Goal: Task Accomplishment & Management: Manage account settings

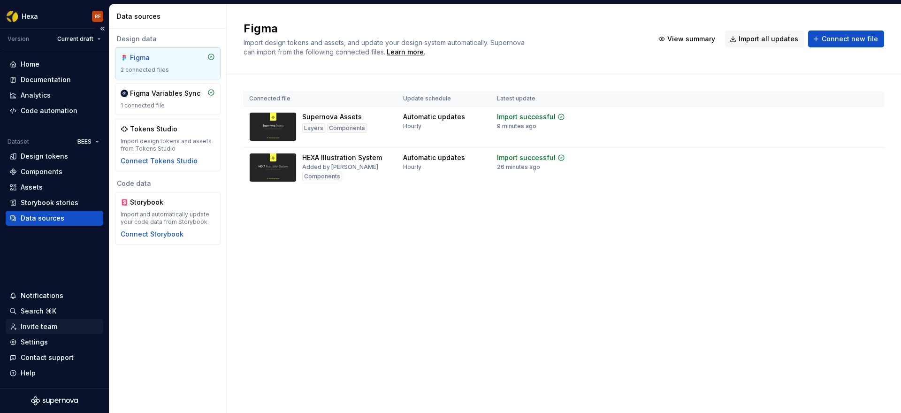
click at [43, 326] on div "Invite team" at bounding box center [39, 326] width 37 height 9
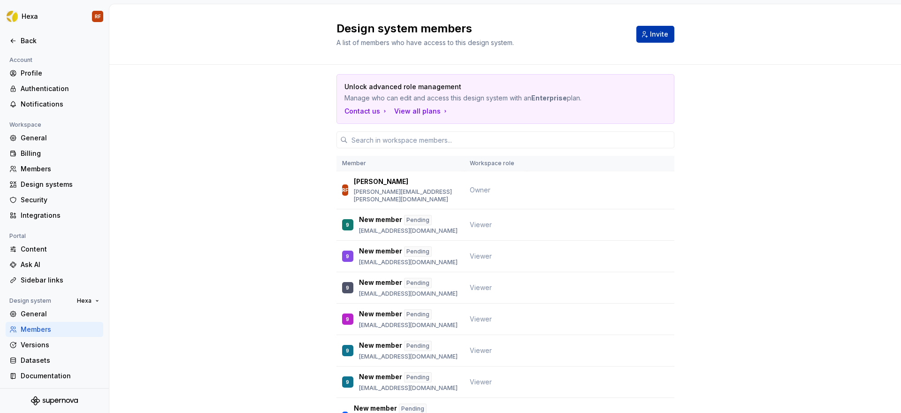
click at [651, 37] on span "Invite" at bounding box center [659, 34] width 18 height 9
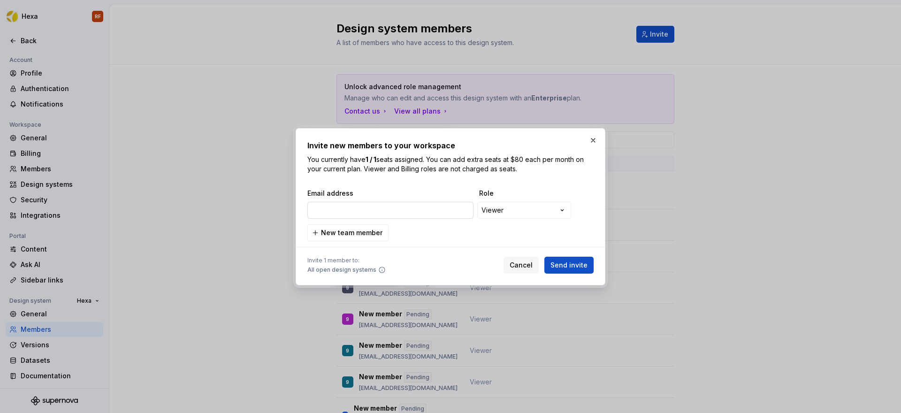
click at [429, 214] on input "email" at bounding box center [390, 210] width 166 height 17
type input "Anderson.MenezesAugusto-ext@ab-Inbev.com"
click at [559, 264] on span "Send invite" at bounding box center [568, 264] width 37 height 9
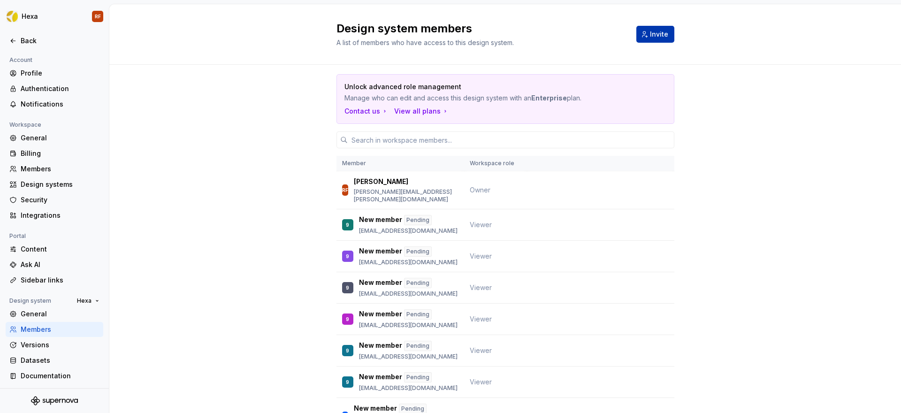
click at [657, 37] on span "Invite" at bounding box center [659, 34] width 18 height 9
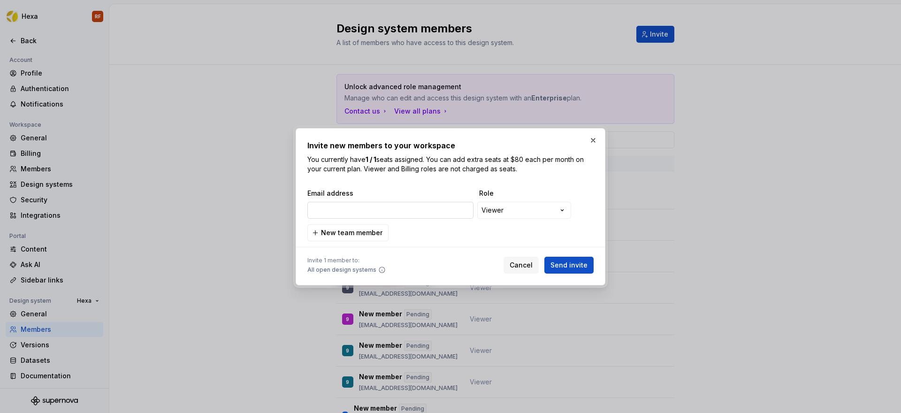
click at [415, 212] on input "email" at bounding box center [390, 210] width 166 height 17
type input "Gabriel.Kimura-ext@ab-Inbev.com"
click at [571, 263] on span "Send invite" at bounding box center [568, 264] width 37 height 9
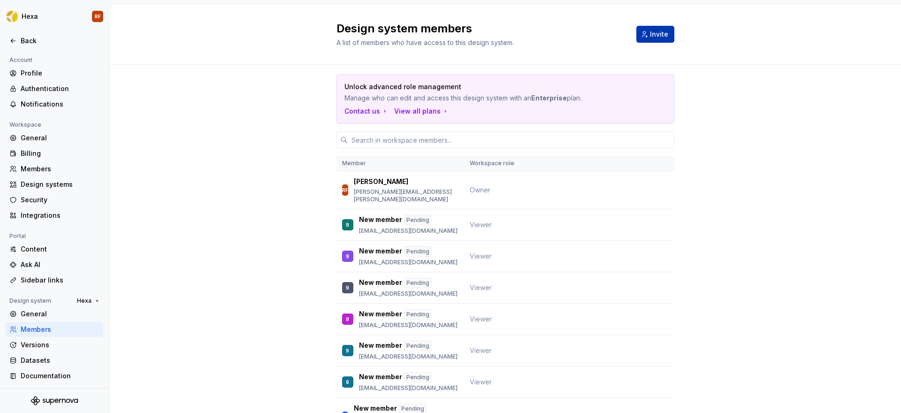
click at [654, 38] on span "Invite" at bounding box center [659, 34] width 18 height 9
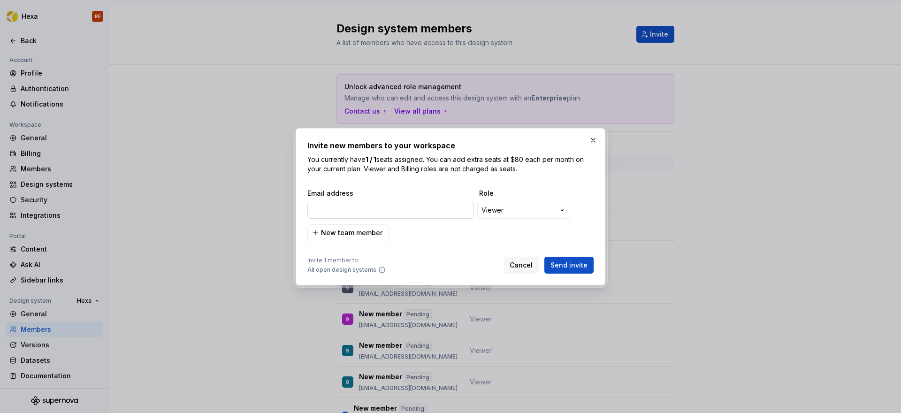
click at [417, 212] on input "email" at bounding box center [390, 210] width 166 height 17
type input "[PERSON_NAME][EMAIL_ADDRESS][PERSON_NAME][DOMAIN_NAME]"
click at [570, 265] on span "Send invite" at bounding box center [568, 264] width 37 height 9
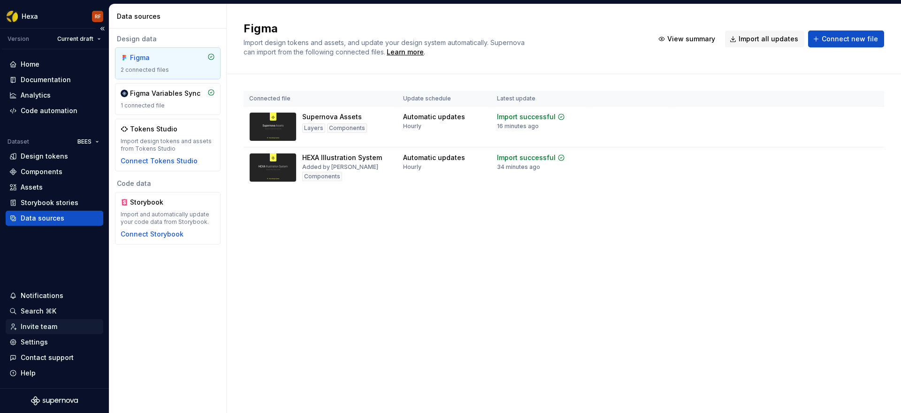
click at [50, 328] on div "Invite team" at bounding box center [39, 326] width 37 height 9
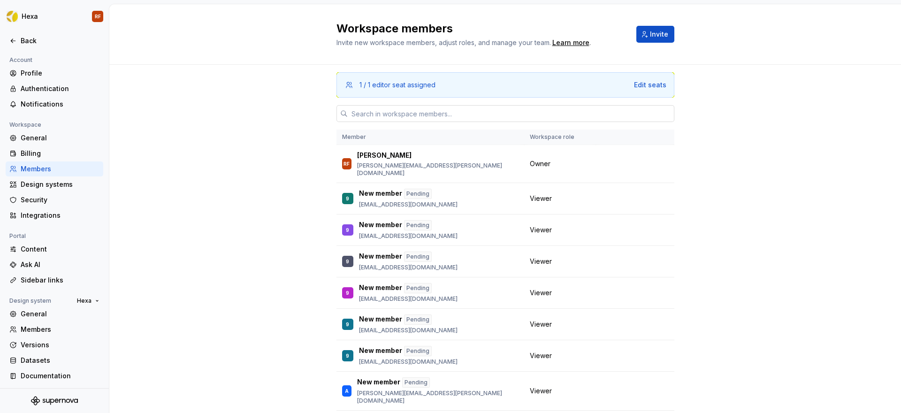
click at [527, 117] on input "text" at bounding box center [511, 113] width 327 height 17
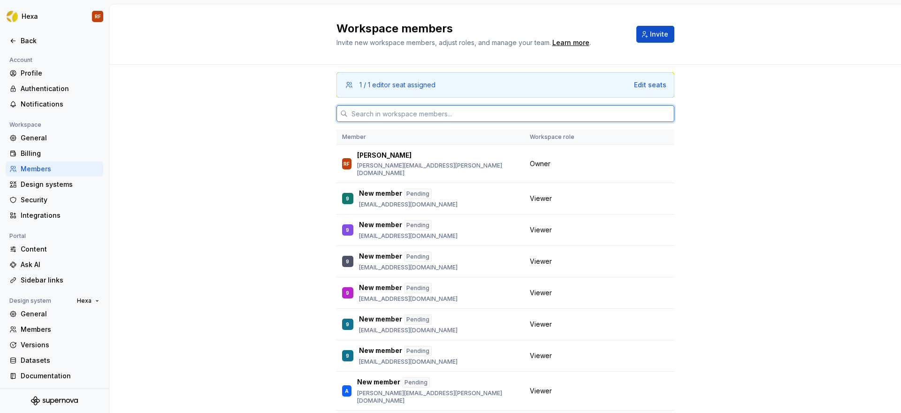
paste input "[PERSON_NAME][EMAIL_ADDRESS][PERSON_NAME][DOMAIN_NAME]"
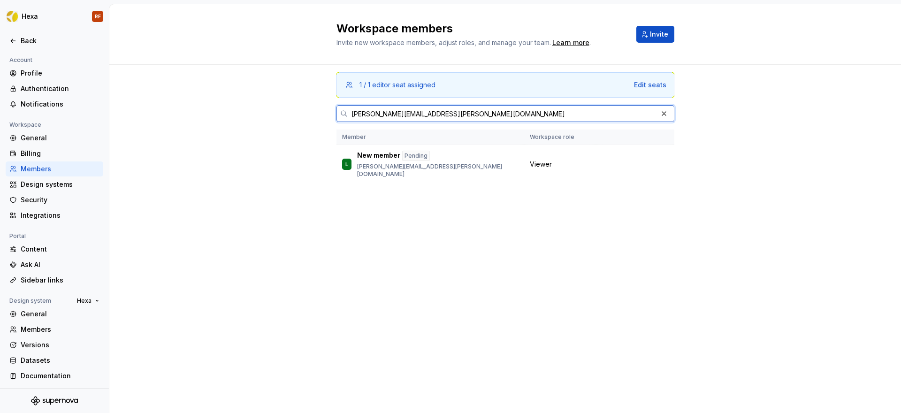
type input "[PERSON_NAME][EMAIL_ADDRESS][PERSON_NAME][DOMAIN_NAME]"
